Goal: Transaction & Acquisition: Purchase product/service

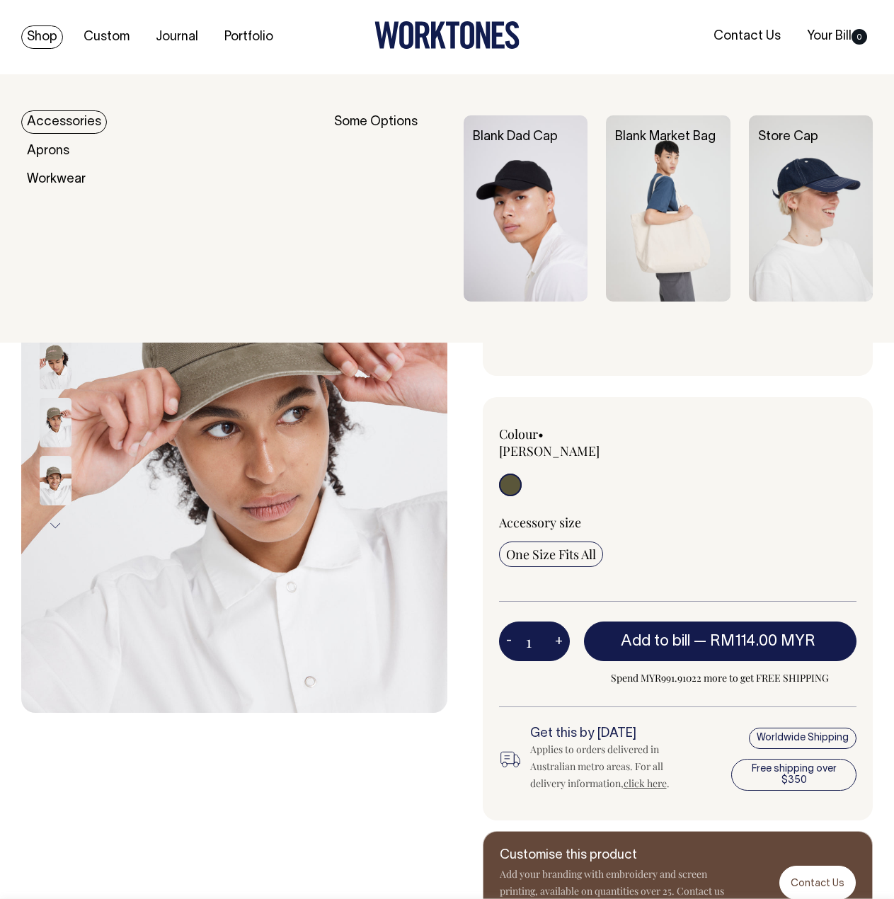
click at [76, 122] on link "Accessories" at bounding box center [64, 121] width 86 height 23
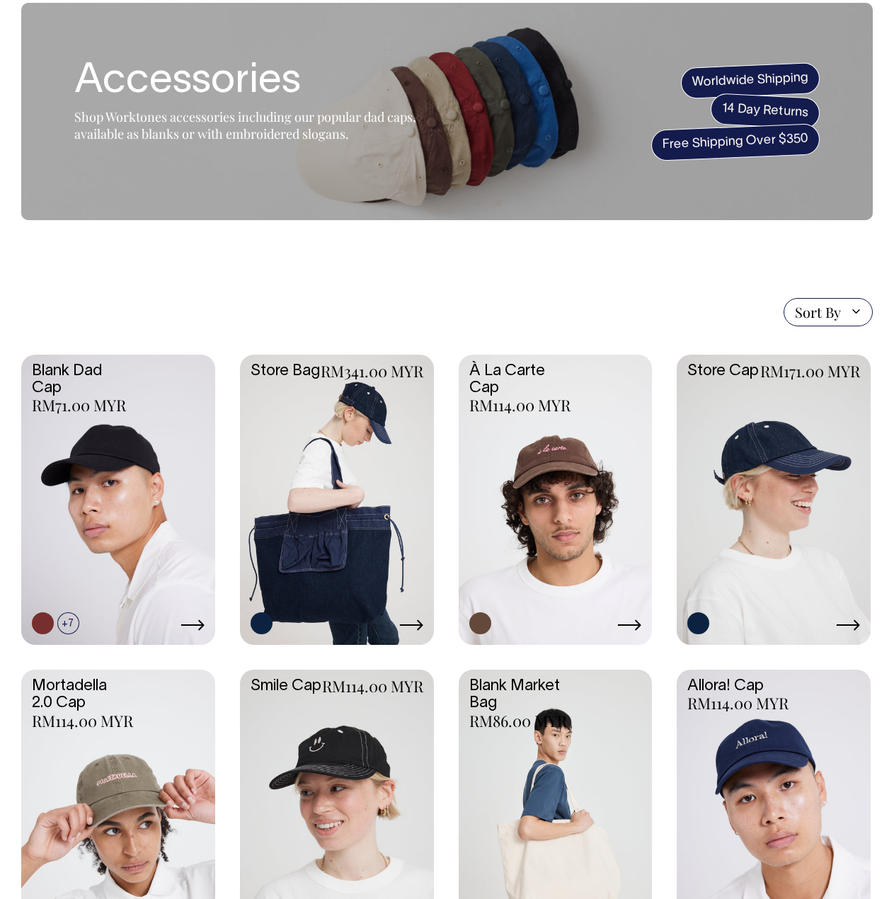
scroll to position [71, 0]
